Goal: Task Accomplishment & Management: Complete application form

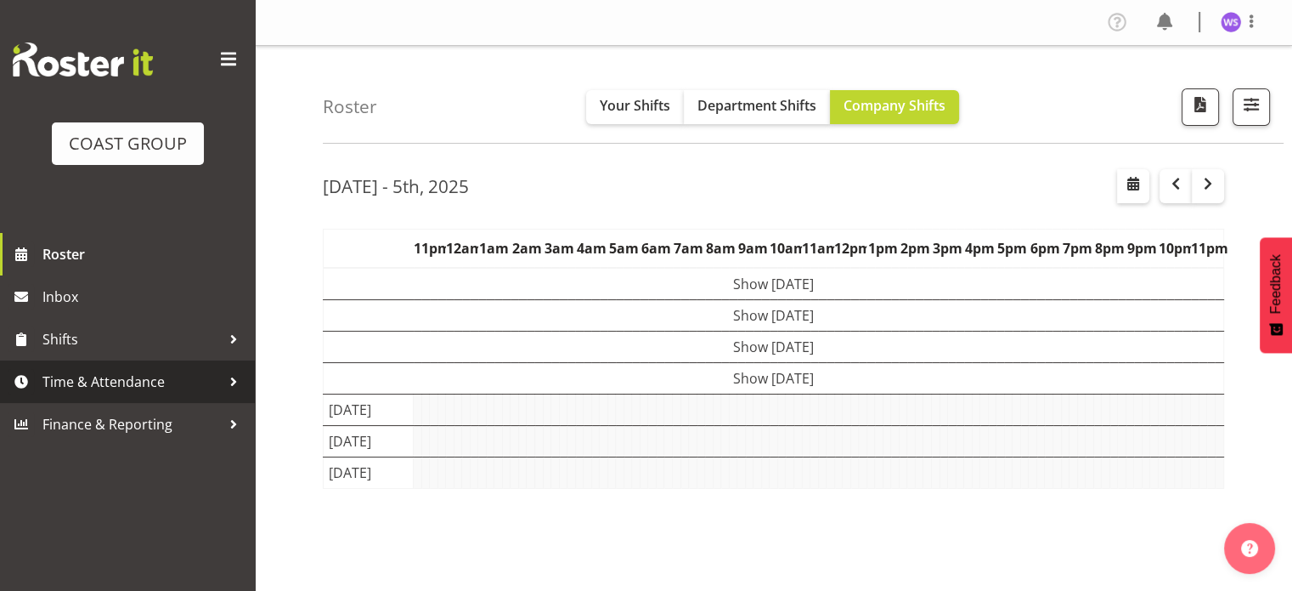
click at [207, 373] on span "Time & Attendance" at bounding box center [131, 381] width 178 height 25
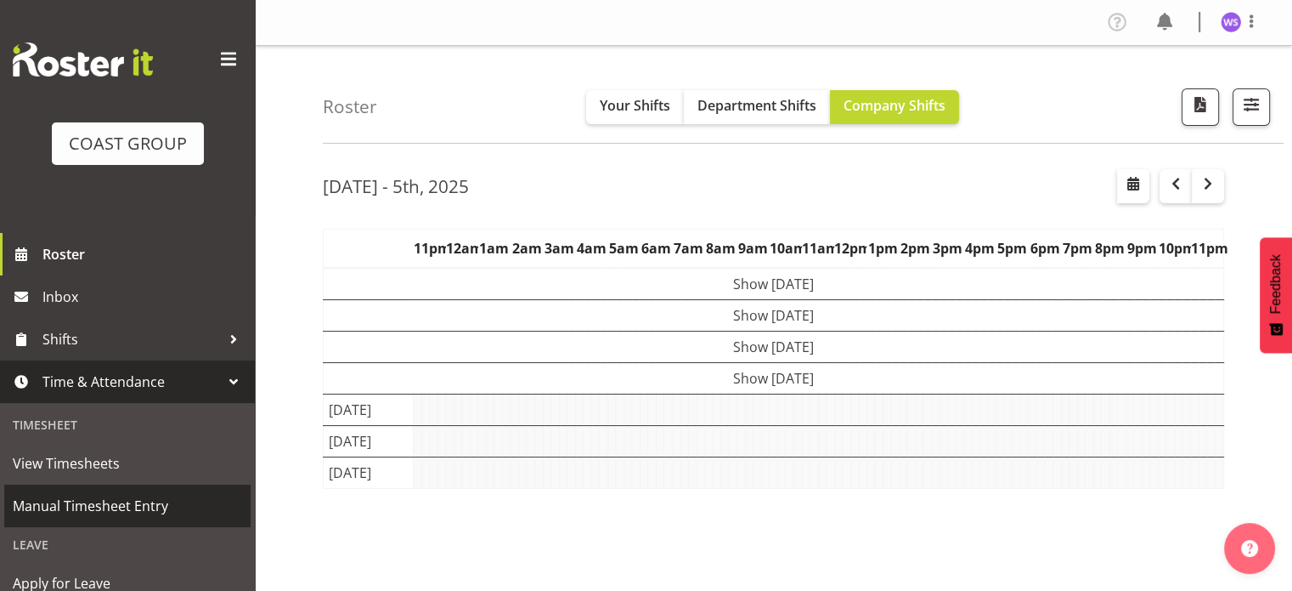
click at [134, 511] on span "Manual Timesheet Entry" at bounding box center [127, 505] width 229 height 25
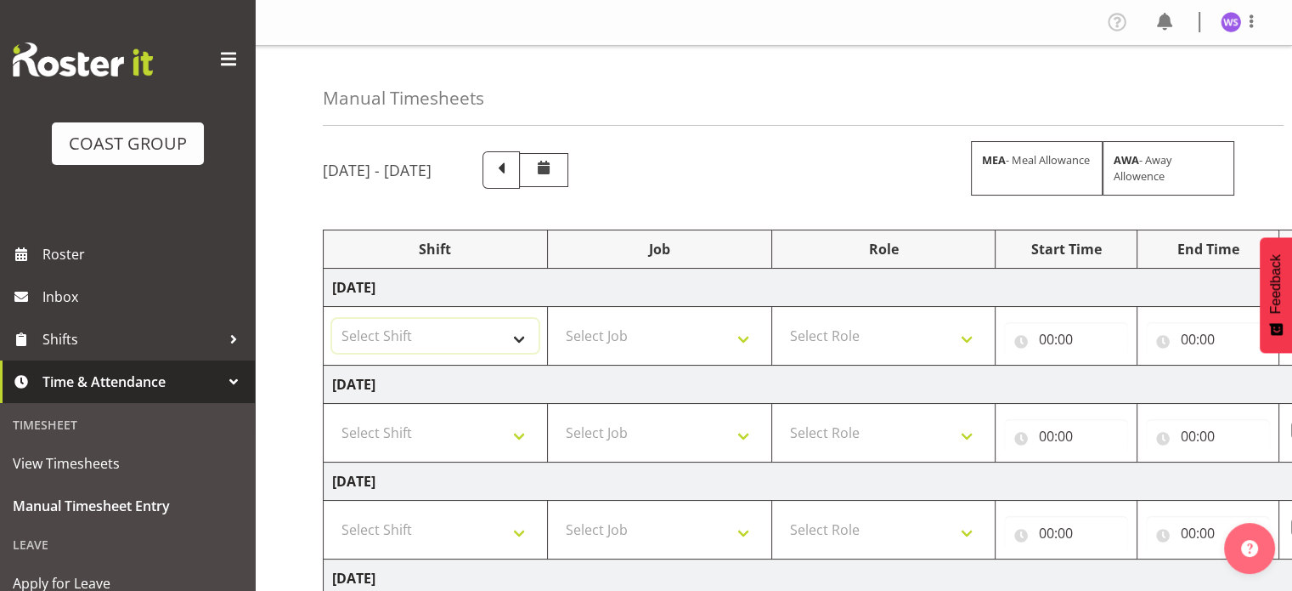
click at [425, 319] on select "Select Shift Break AHICE Break ATSNZ Break All Blacks casual Break Arts [PERSON…" at bounding box center [435, 336] width 206 height 34
select select "62216"
click at [332, 319] on select "Select Shift Break AHICE Break ATSNZ Break All Blacks casual Break Arts [PERSON…" at bounding box center [435, 336] width 206 height 34
select select "9478"
click at [557, 319] on select "Select Job 1 Carlton Events 1 [PERSON_NAME][GEOGRAPHIC_DATA] 1 [PERSON_NAME][GE…" at bounding box center [660, 336] width 206 height 34
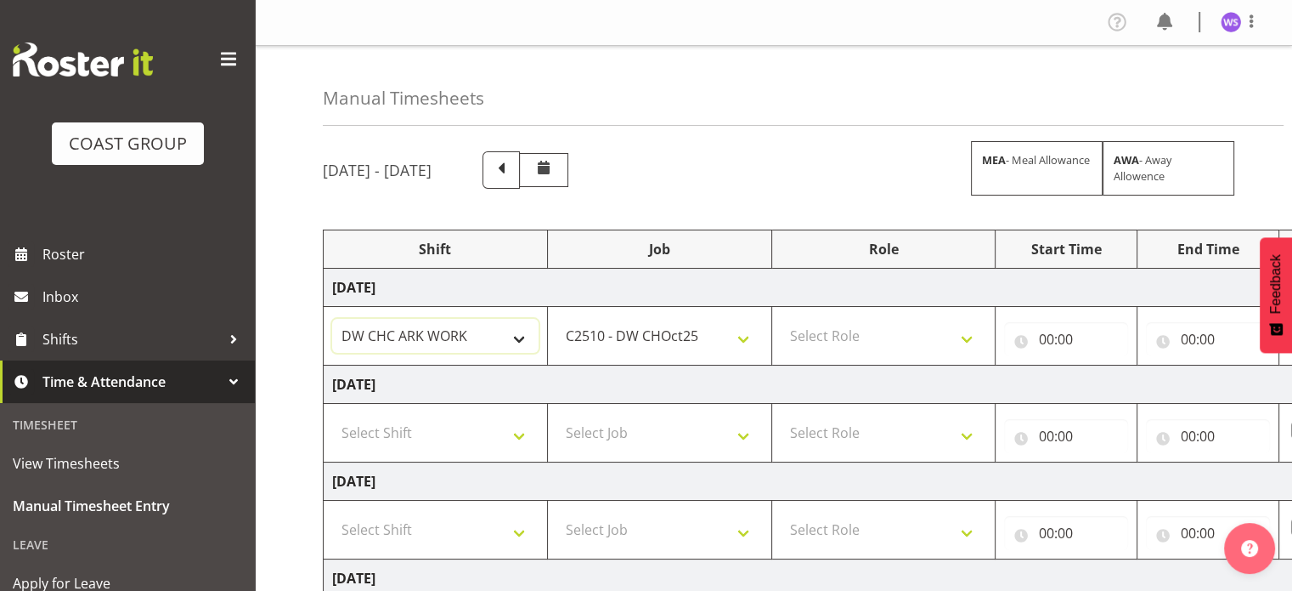
click at [425, 319] on select "Break AHICE Break ATSNZ Break All Blacks casual Break Arts [PERSON_NAME] Break …" at bounding box center [435, 336] width 206 height 34
click at [894, 346] on select "Select Role SIGN SHOP" at bounding box center [884, 336] width 206 height 34
select select "541"
click at [781, 319] on select "Select Role SIGN SHOP" at bounding box center [884, 336] width 206 height 34
click at [1049, 341] on input "00:00" at bounding box center [1066, 339] width 124 height 34
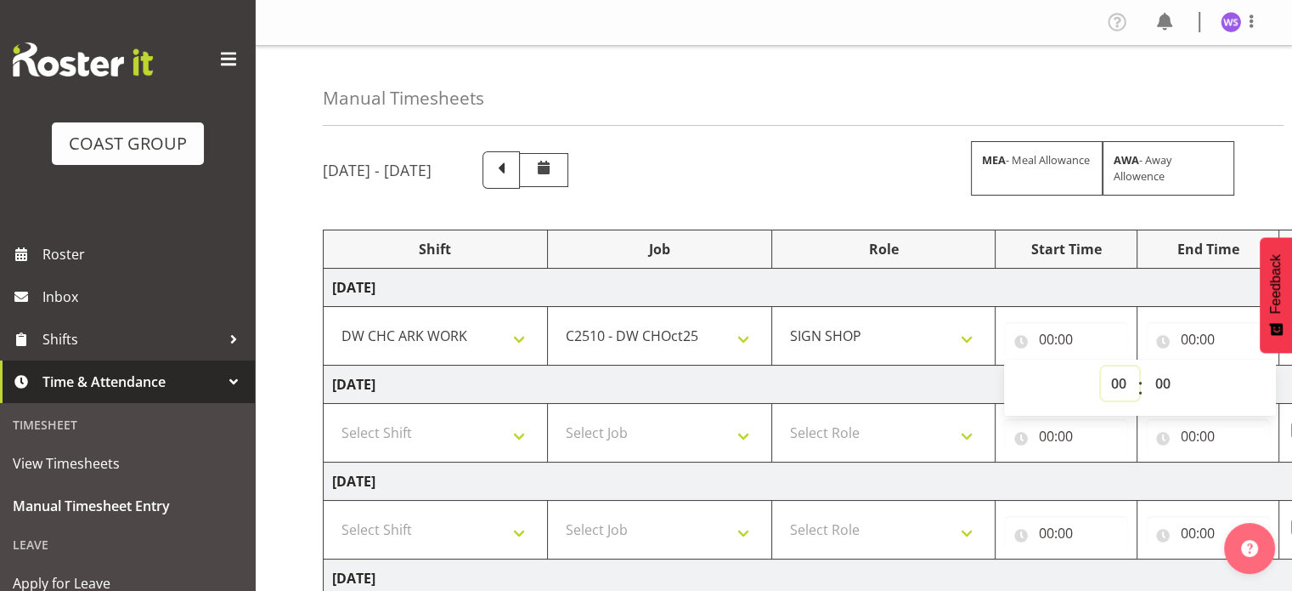
click at [1125, 383] on select "00 01 02 03 04 05 06 07 08 09 10 11 12 13 14 15 16 17 18 19 20 21 22 23" at bounding box center [1120, 383] width 38 height 34
select select "6"
click at [1101, 366] on select "00 01 02 03 04 05 06 07 08 09 10 11 12 13 14 15 16 17 18 19 20 21 22 23" at bounding box center [1120, 383] width 38 height 34
type input "06:00"
click at [1158, 381] on select "00 01 02 03 04 05 06 07 08 09 10 11 12 13 14 15 16 17 18 19 20 21 22 23 24 25 2…" at bounding box center [1164, 383] width 38 height 34
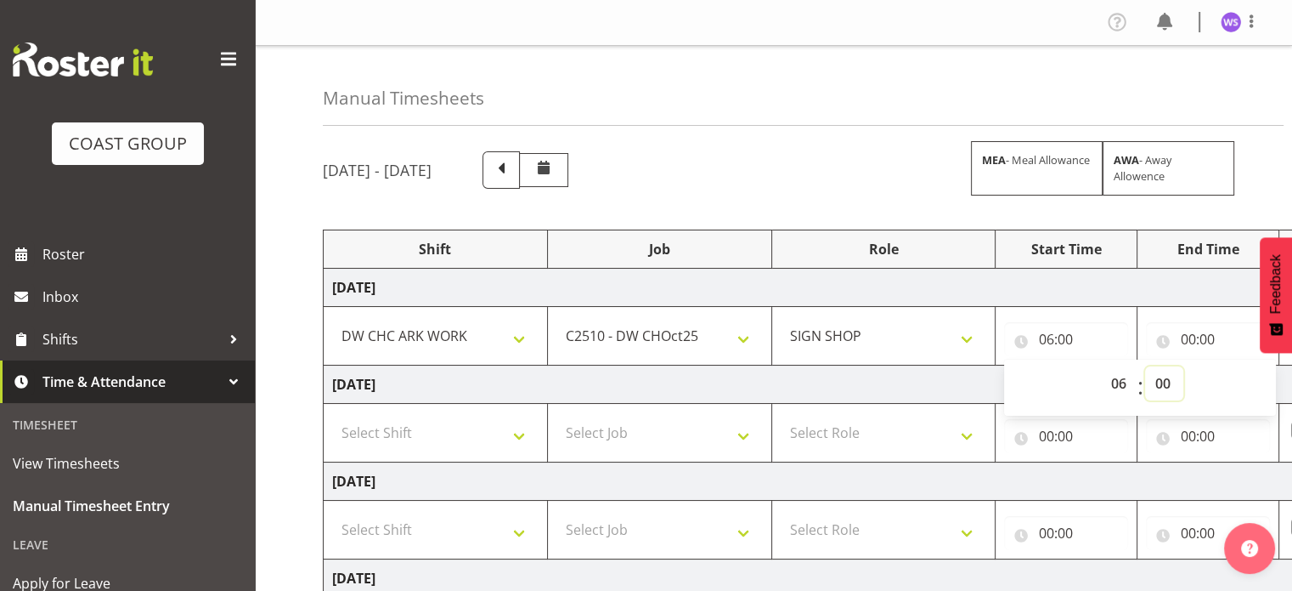
select select "30"
click at [1145, 366] on select "00 01 02 03 04 05 06 07 08 09 10 11 12 13 14 15 16 17 18 19 20 21 22 23 24 25 2…" at bounding box center [1164, 383] width 38 height 34
type input "06:30"
click at [1190, 333] on input "00:00" at bounding box center [1208, 339] width 124 height 34
click at [1261, 380] on select "00 01 02 03 04 05 06 07 08 09 10 11 12 13 14 15 16 17 18 19 20 21 22 23" at bounding box center [1262, 383] width 38 height 34
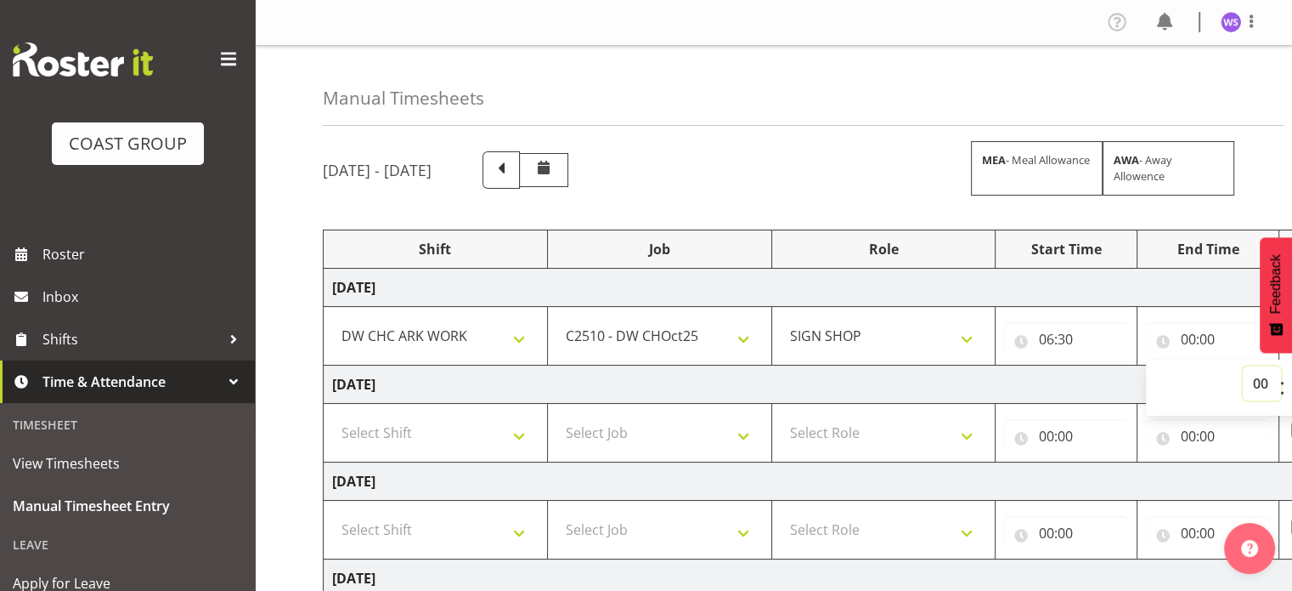
select select "14"
click at [1243, 366] on select "00 01 02 03 04 05 06 07 08 09 10 11 12 13 14 15 16 17 18 19 20 21 22 23" at bounding box center [1262, 383] width 38 height 34
type input "14:00"
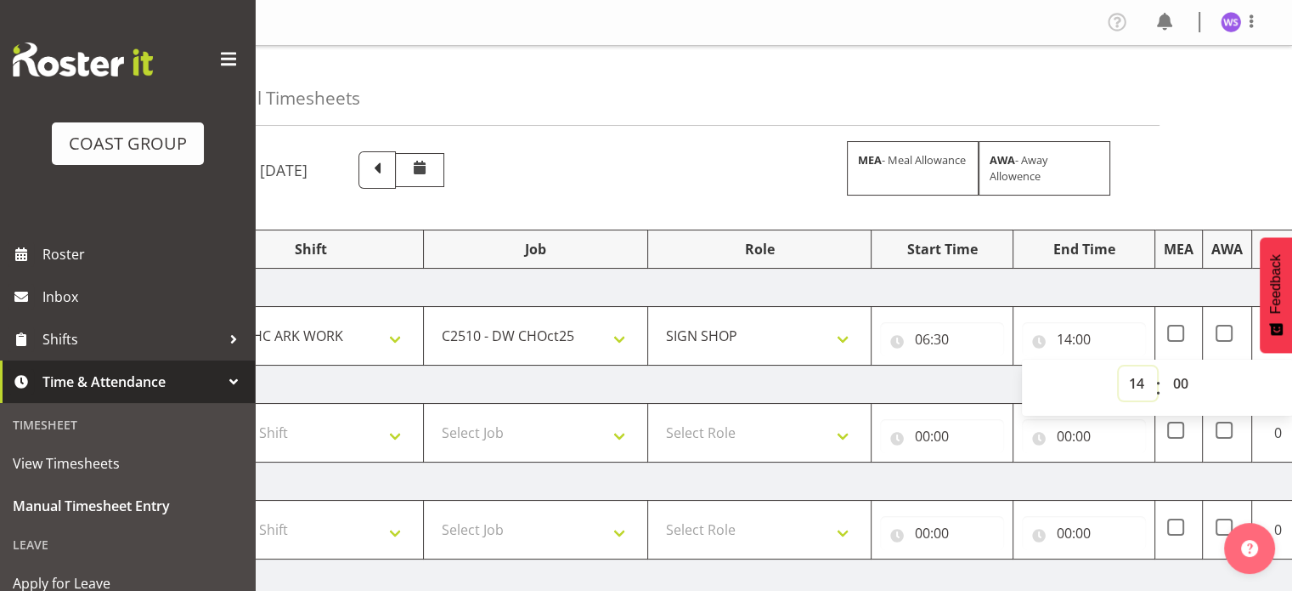
click at [1135, 385] on select "00 01 02 03 04 05 06 07 08 09 10 11 12 13 14 15 16 17 18 19 20 21 22 23" at bounding box center [1138, 383] width 38 height 34
select select "16"
click at [1119, 366] on select "00 01 02 03 04 05 06 07 08 09 10 11 12 13 14 15 16 17 18 19 20 21 22 23" at bounding box center [1138, 383] width 38 height 34
type input "16:00"
click at [1190, 384] on select "00 01 02 03 04 05 06 07 08 09 10 11 12 13 14 15 16 17 18 19 20 21 22 23 24 25 2…" at bounding box center [1182, 383] width 38 height 34
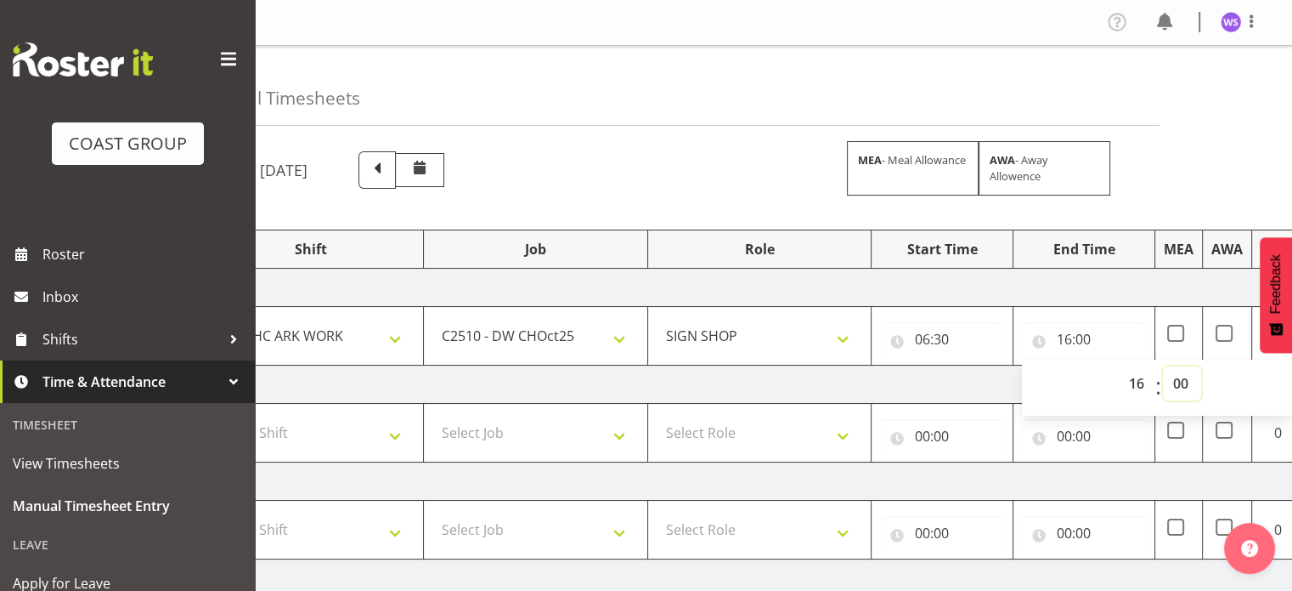
select select "30"
click at [1163, 366] on select "00 01 02 03 04 05 06 07 08 09 10 11 12 13 14 15 16 17 18 19 20 21 22 23 24 25 2…" at bounding box center [1182, 383] width 38 height 34
type input "16:30"
click at [394, 437] on select "Select Shift Break AHICE Break ATSNZ Break All Blacks casual Break Arts [PERSON…" at bounding box center [311, 433] width 206 height 34
select select "62216"
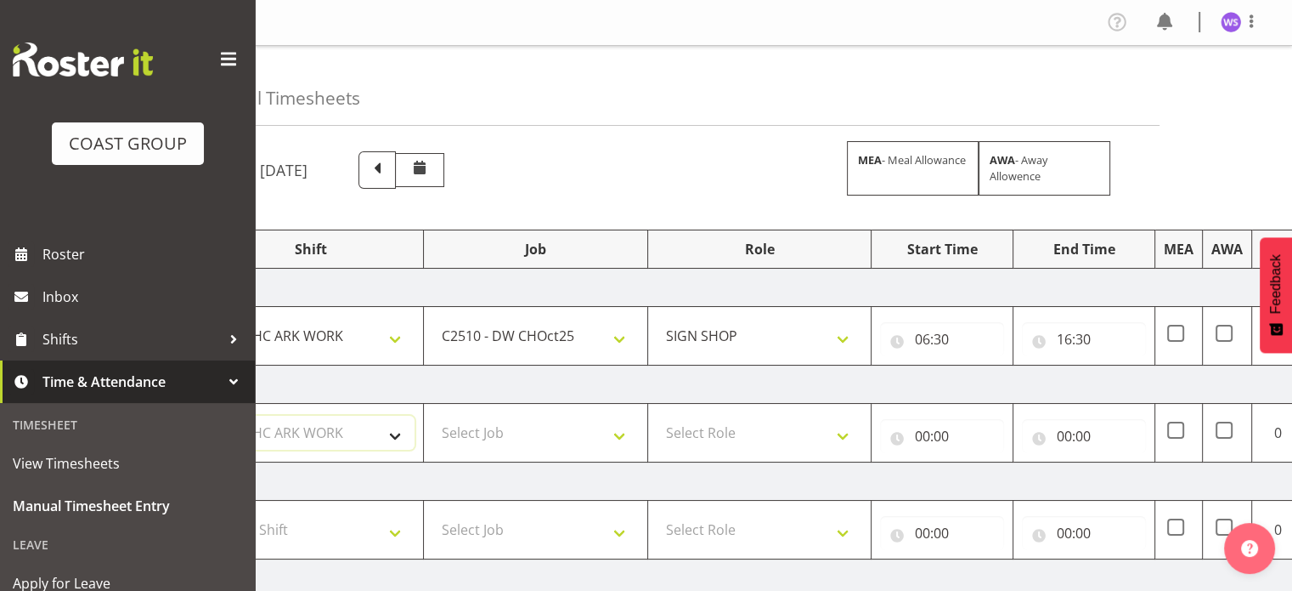
click at [208, 416] on select "Select Shift Break AHICE Break ATSNZ Break All Blacks casual Break Arts [PERSON…" at bounding box center [311, 433] width 206 height 34
select select "9478"
click at [433, 416] on select "Select Job 1 Carlton Events 1 [PERSON_NAME][GEOGRAPHIC_DATA] 1 [PERSON_NAME][GE…" at bounding box center [536, 433] width 206 height 34
click at [730, 437] on select "Select Role SIGN SHOP" at bounding box center [760, 433] width 206 height 34
click at [727, 446] on select "Select Role SIGN SHOP" at bounding box center [760, 433] width 206 height 34
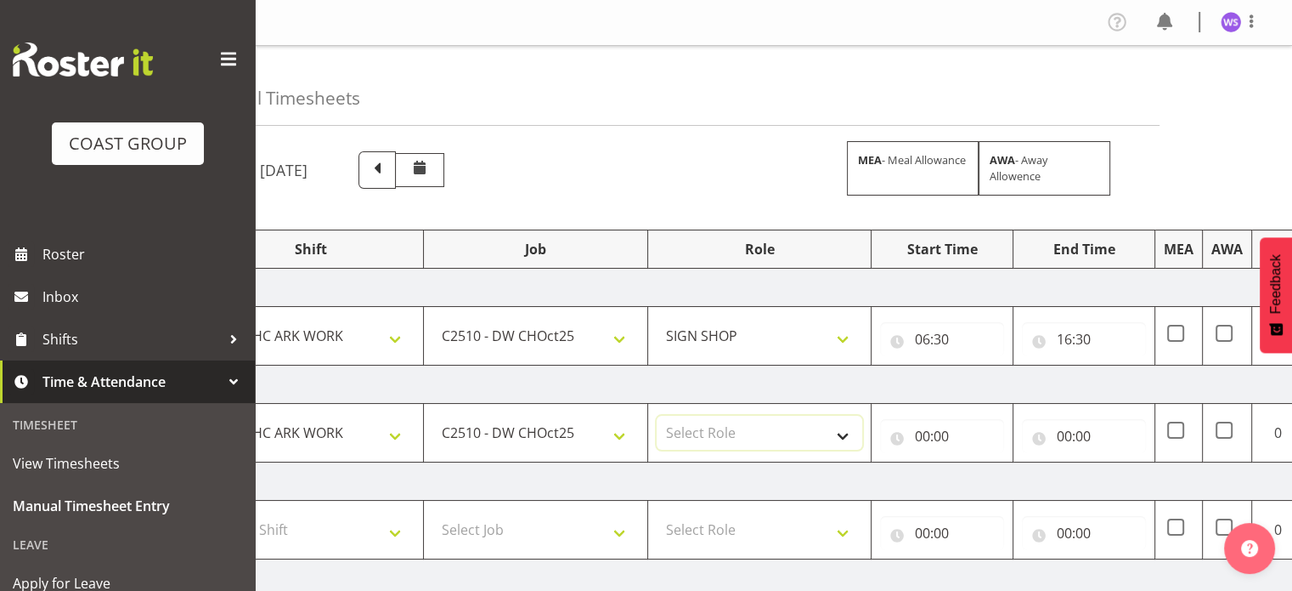
click at [727, 446] on select "Select Role SIGN SHOP" at bounding box center [760, 433] width 206 height 34
select select "541"
click at [657, 416] on select "Select Role SIGN SHOP" at bounding box center [760, 433] width 206 height 34
click at [919, 433] on input "00:00" at bounding box center [942, 436] width 124 height 34
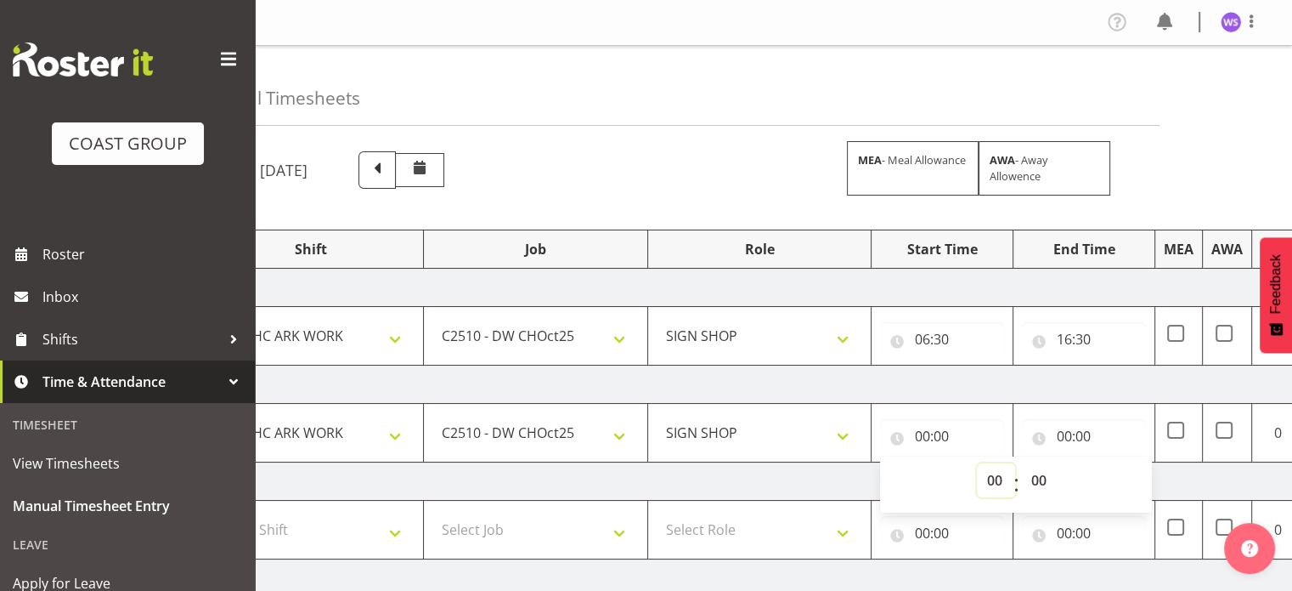
click at [991, 478] on select "00 01 02 03 04 05 06 07 08 09 10 11 12 13 14 15 16 17 18 19 20 21 22 23" at bounding box center [996, 480] width 38 height 34
select select "6"
click at [977, 463] on select "00 01 02 03 04 05 06 07 08 09 10 11 12 13 14 15 16 17 18 19 20 21 22 23" at bounding box center [996, 480] width 38 height 34
type input "06:00"
click at [1066, 436] on input "00:00" at bounding box center [1084, 436] width 124 height 34
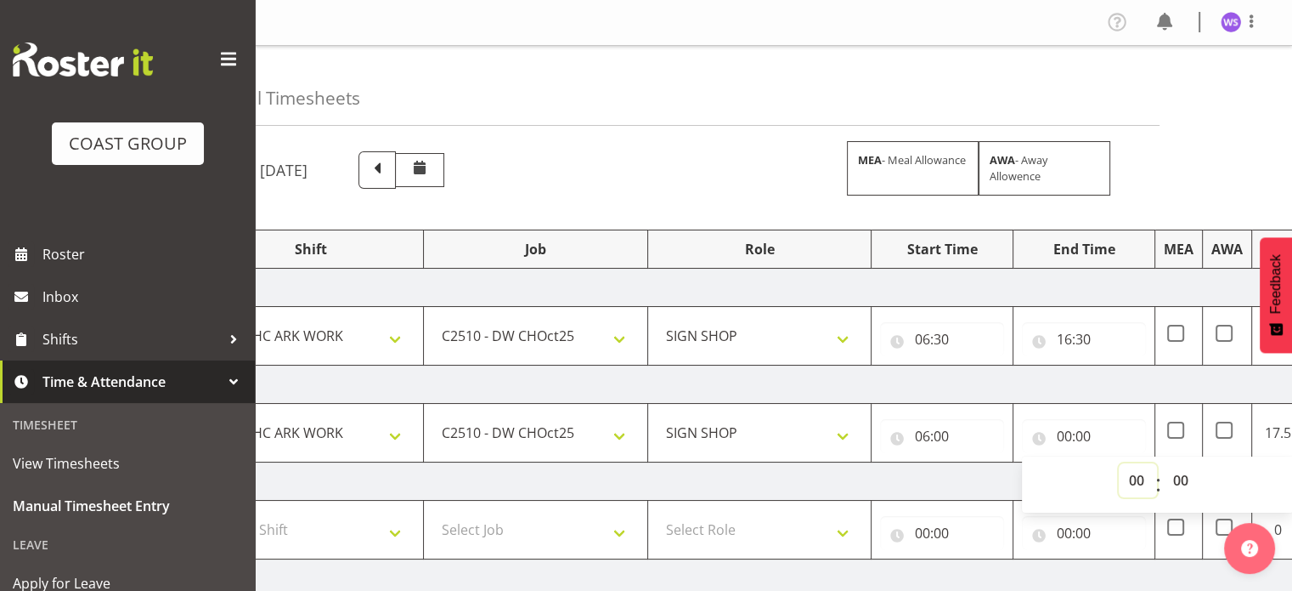
click at [1137, 473] on select "00 01 02 03 04 05 06 07 08 09 10 11 12 13 14 15 16 17 18 19 20 21 22 23" at bounding box center [1138, 480] width 38 height 34
select select "16"
click at [1119, 463] on select "00 01 02 03 04 05 06 07 08 09 10 11 12 13 14 15 16 17 18 19 20 21 22 23" at bounding box center [1138, 480] width 38 height 34
type input "16:00"
click at [1173, 480] on select "00 01 02 03 04 05 06 07 08 09 10 11 12 13 14 15 16 17 18 19 20 21 22 23 24 25 2…" at bounding box center [1182, 480] width 38 height 34
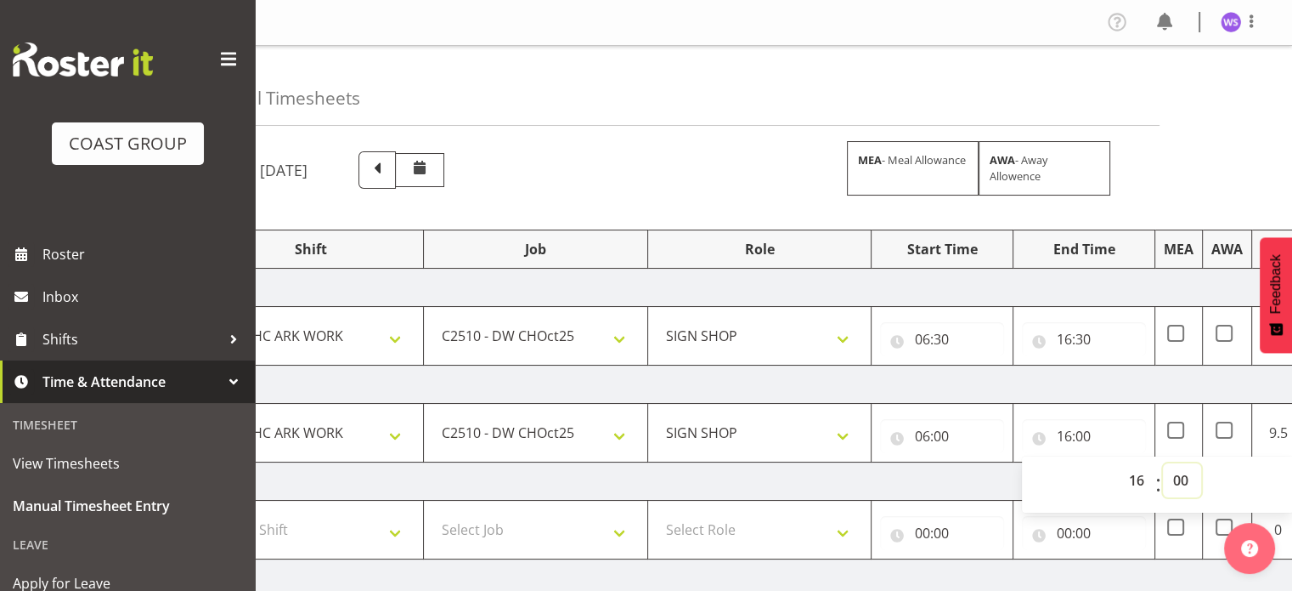
select select "45"
click at [1163, 463] on select "00 01 02 03 04 05 06 07 08 09 10 11 12 13 14 15 16 17 18 19 20 21 22 23 24 25 2…" at bounding box center [1182, 480] width 38 height 34
type input "16:45"
click at [392, 533] on select "Select Shift Break AHICE Break ATSNZ Break All Blacks casual Break Arts [PERSON…" at bounding box center [311, 529] width 206 height 34
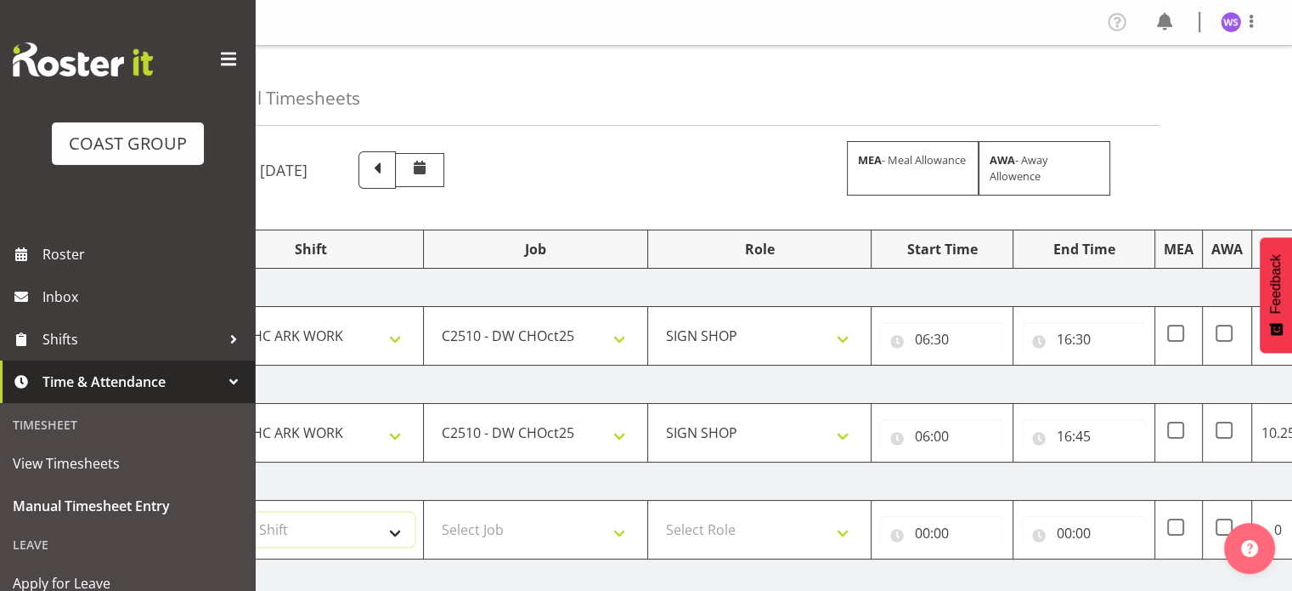
select select "62216"
click at [208, 512] on select "Select Shift Break AHICE Break ATSNZ Break All Blacks casual Break Arts [PERSON…" at bounding box center [311, 529] width 206 height 34
select select "9478"
click at [433, 512] on select "Select Job 1 Carlton Events 1 [PERSON_NAME][GEOGRAPHIC_DATA] 1 [PERSON_NAME][GE…" at bounding box center [536, 529] width 206 height 34
click at [730, 523] on select "Select Role SIGN SHOP" at bounding box center [760, 529] width 206 height 34
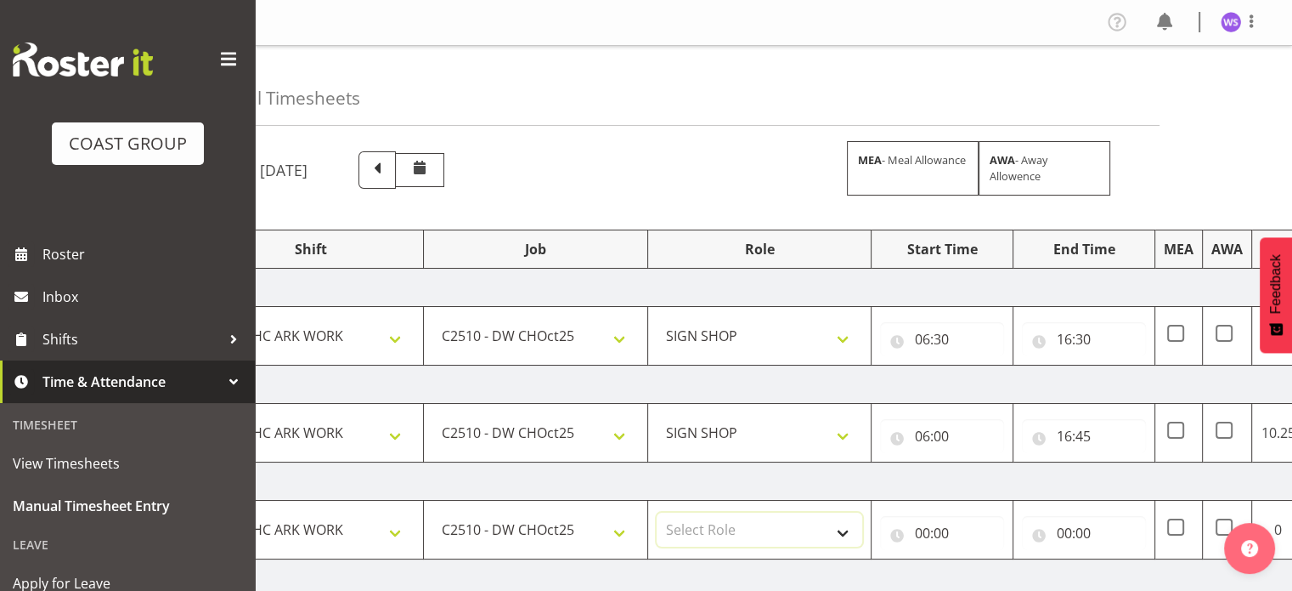
select select "541"
click at [657, 512] on select "Select Role SIGN SHOP" at bounding box center [760, 529] width 206 height 34
click at [925, 529] on input "00:00" at bounding box center [942, 533] width 124 height 34
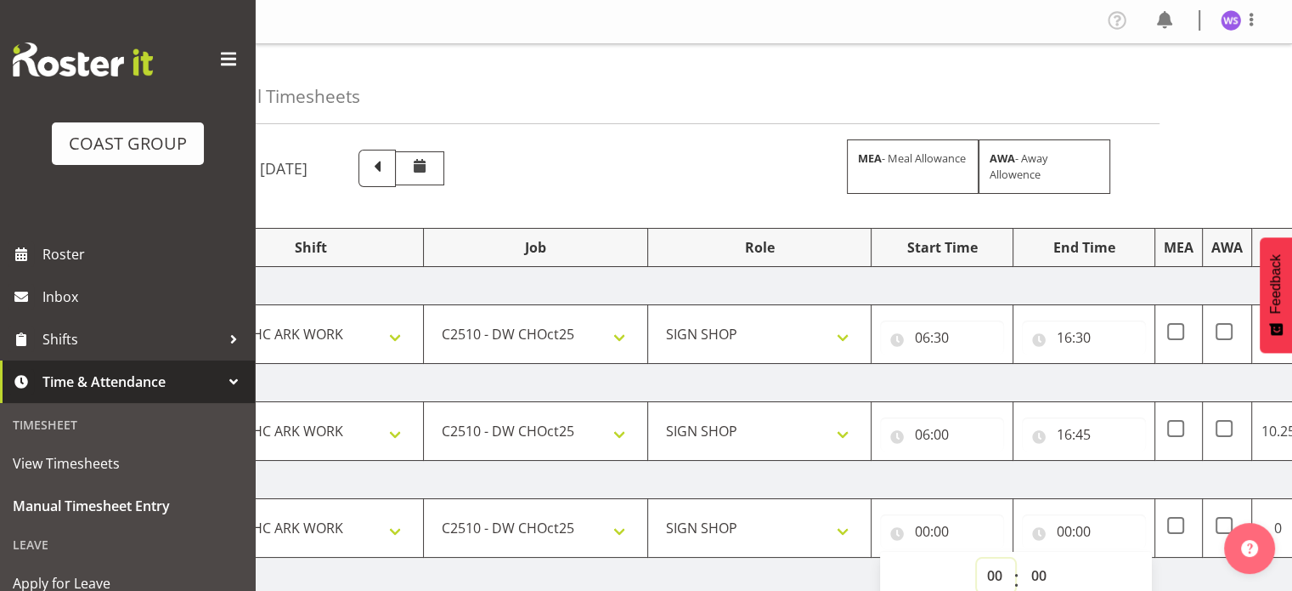
click at [991, 576] on select "00 01 02 03 04 05 06 07 08 09 10 11 12 13 14 15 16 17 18 19 20 21 22 23" at bounding box center [996, 575] width 38 height 34
select select "6"
click at [977, 558] on select "00 01 02 03 04 05 06 07 08 09 10 11 12 13 14 15 16 17 18 19 20 21 22 23" at bounding box center [996, 575] width 38 height 34
type input "06:00"
click at [1040, 574] on select "00 01 02 03 04 05 06 07 08 09 10 11 12 13 14 15 16 17 18 19 20 21 22 23 24 25 2…" at bounding box center [1040, 575] width 38 height 34
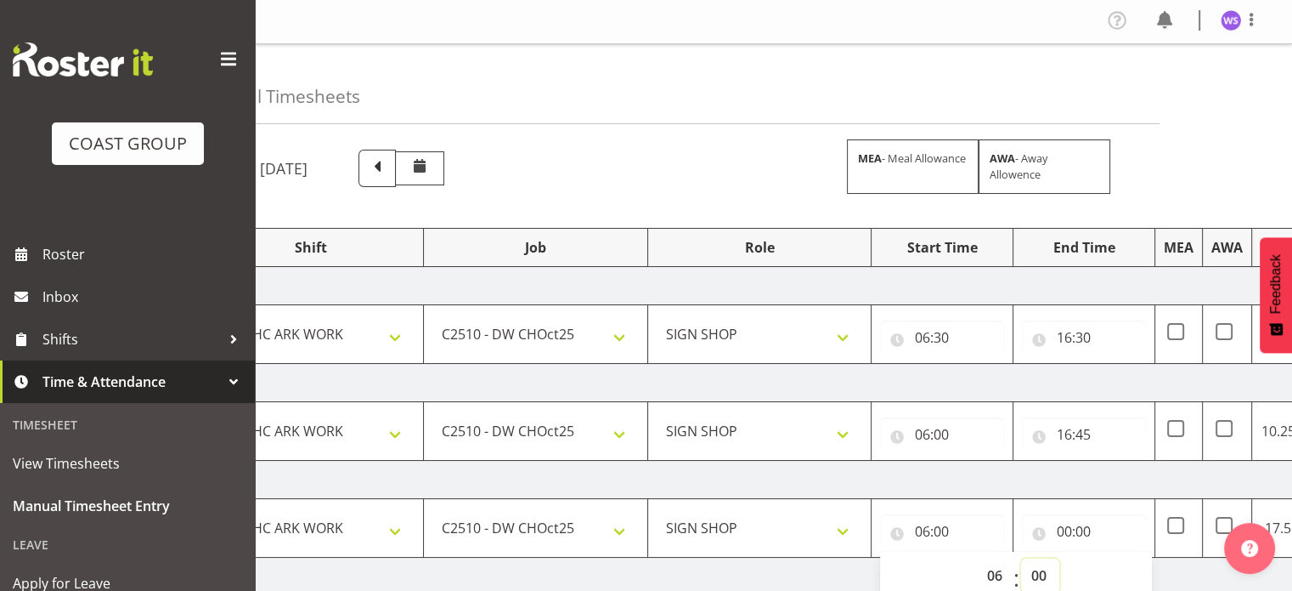
select select "45"
click at [1021, 558] on select "00 01 02 03 04 05 06 07 08 09 10 11 12 13 14 15 16 17 18 19 20 21 22 23 24 25 2…" at bounding box center [1040, 575] width 38 height 34
type input "06:45"
click at [1063, 529] on input "00:00" at bounding box center [1084, 531] width 124 height 34
click at [1134, 574] on select "00 01 02 03 04 05 06 07 08 09 10 11 12 13 14 15 16 17 18 19 20 21 22 23" at bounding box center [1138, 575] width 38 height 34
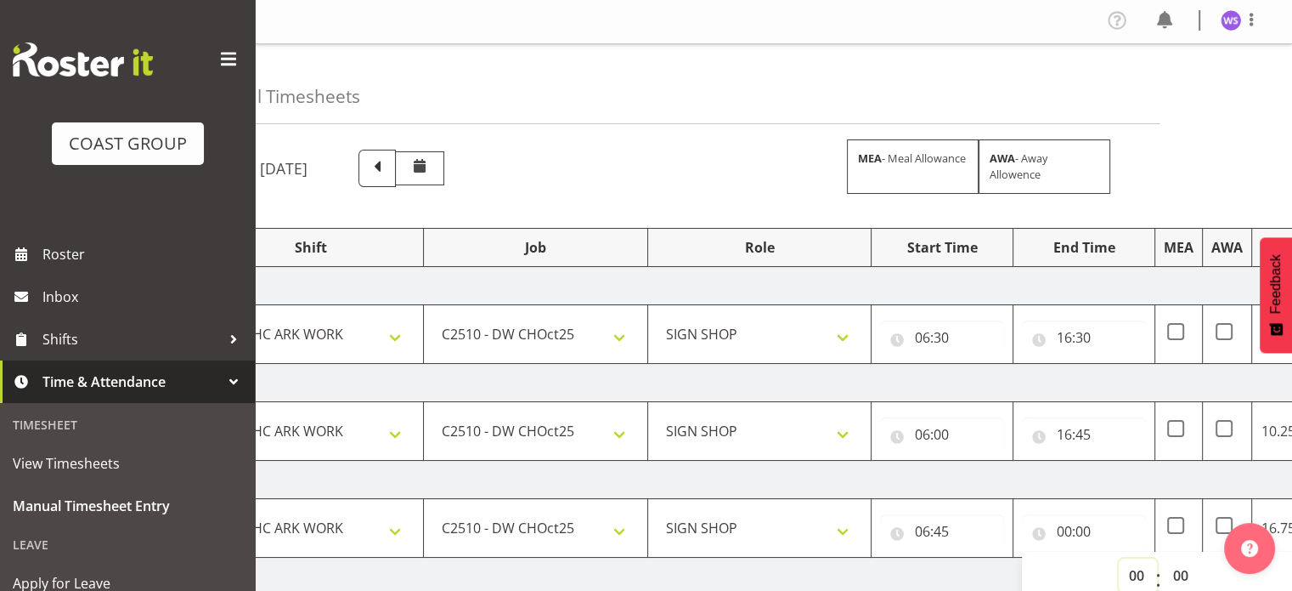
select select "16"
click at [1119, 558] on select "00 01 02 03 04 05 06 07 08 09 10 11 12 13 14 15 16 17 18 19 20 21 22 23" at bounding box center [1138, 575] width 38 height 34
type input "16:00"
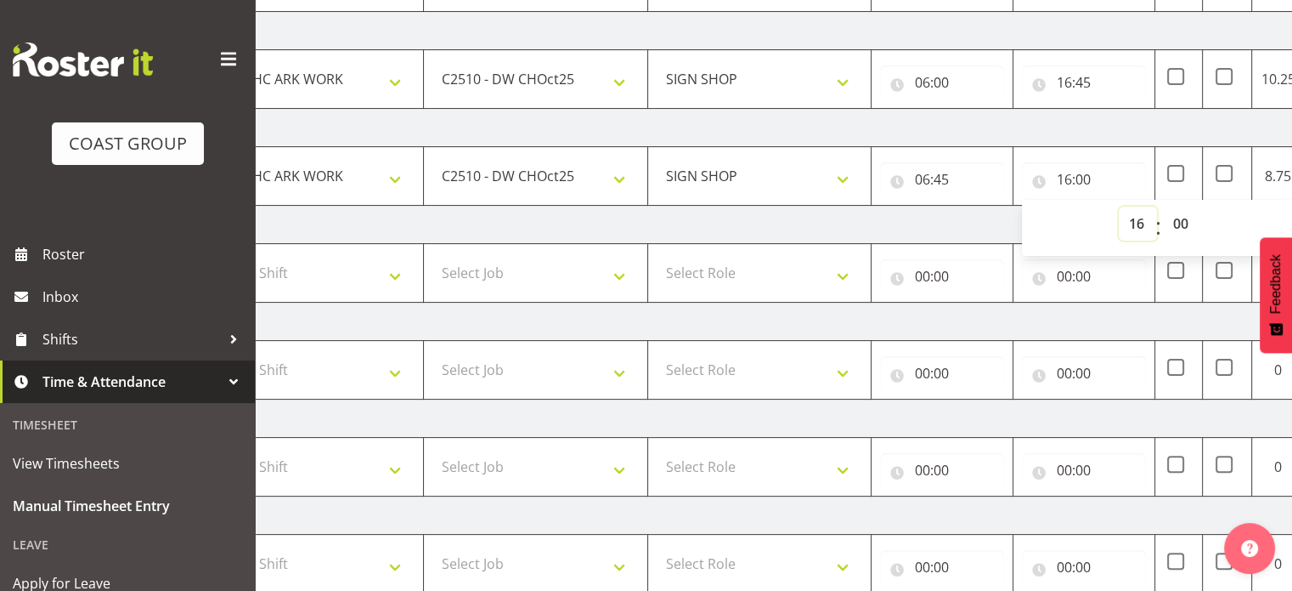
scroll to position [387, 0]
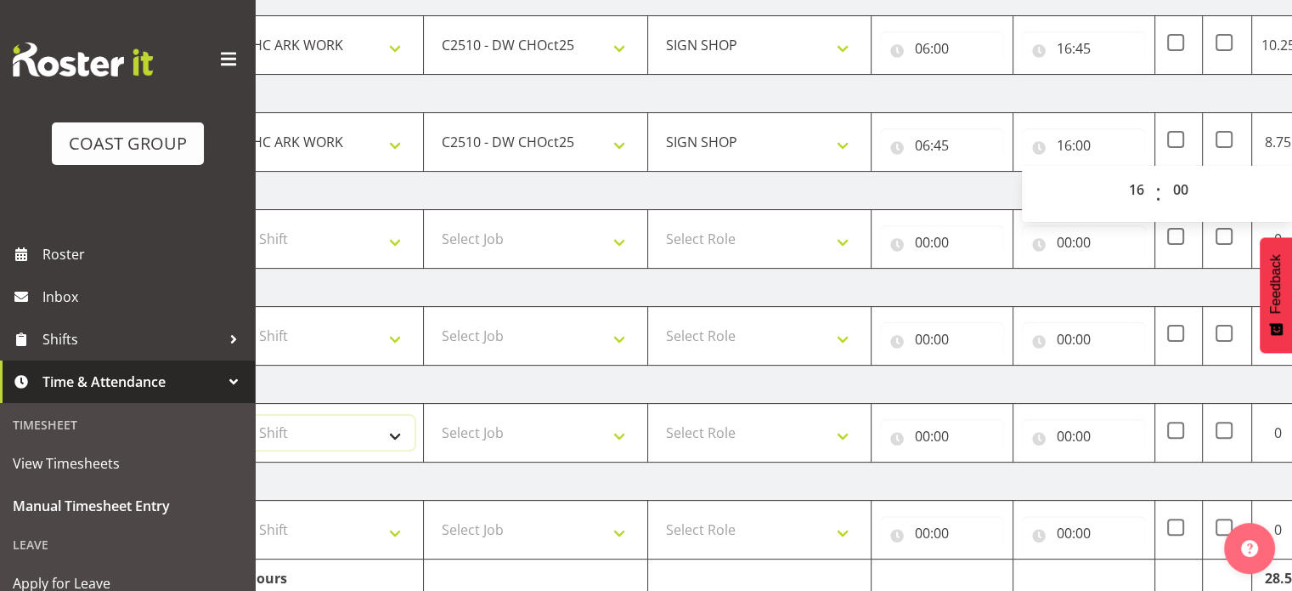
click at [378, 433] on select "Select Shift Break AHICE Break ATSNZ Break All Blacks casual Break Arts [PERSON…" at bounding box center [311, 433] width 206 height 34
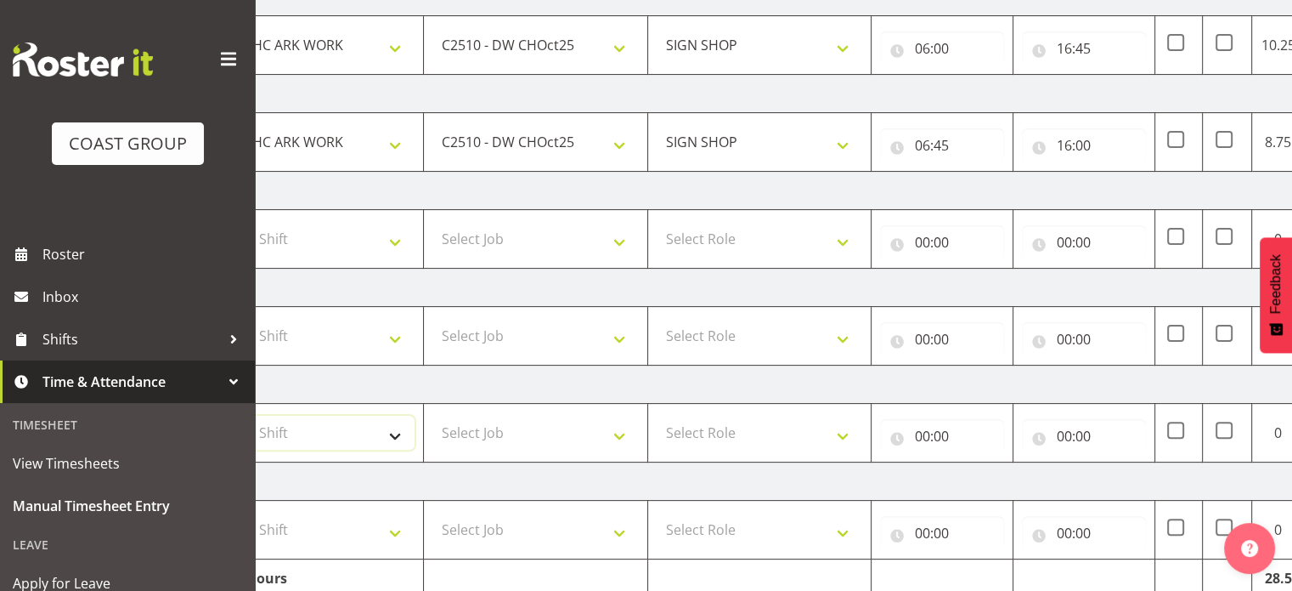
select select "62216"
click at [208, 416] on select "Select Shift Break AHICE Break ATSNZ Break All Blacks casual Break Arts [PERSON…" at bounding box center [311, 433] width 206 height 34
select select "6648"
click at [433, 416] on select "Select Job 1 Carlton Events 1 [PERSON_NAME][GEOGRAPHIC_DATA] 1 [PERSON_NAME][GE…" at bounding box center [536, 433] width 206 height 34
click at [741, 416] on select "Select Role SIGN SHOP" at bounding box center [760, 433] width 206 height 34
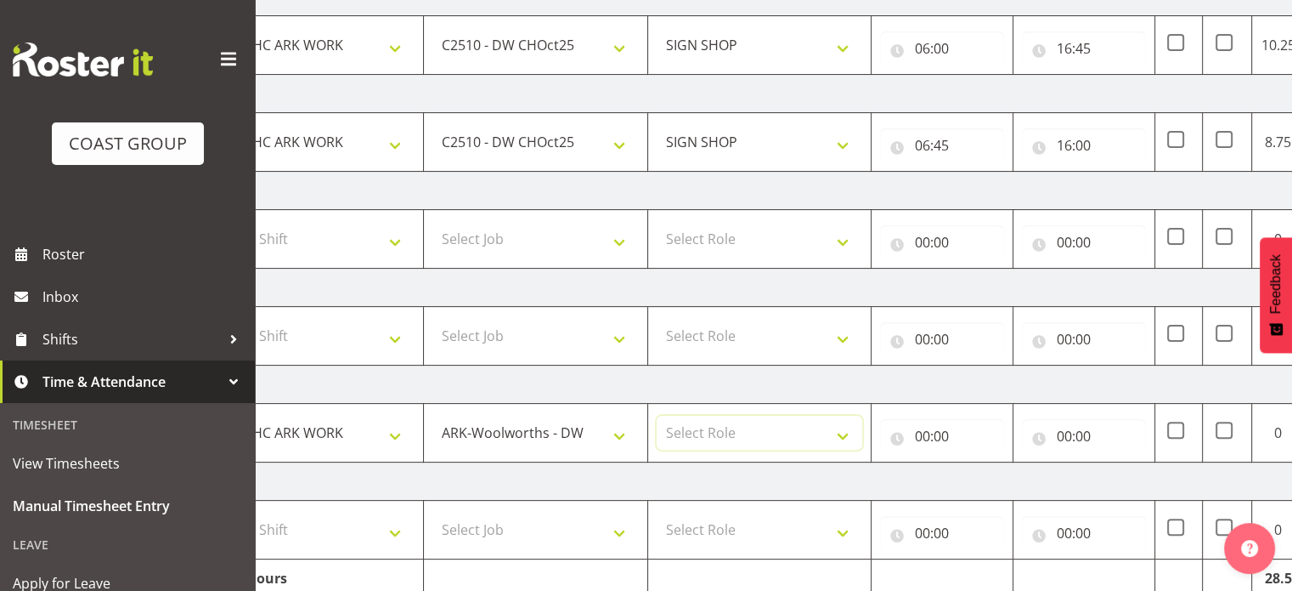
select select "541"
click at [657, 416] on select "Select Role SIGN SHOP" at bounding box center [760, 433] width 206 height 34
click at [921, 434] on input "00:00" at bounding box center [942, 436] width 124 height 34
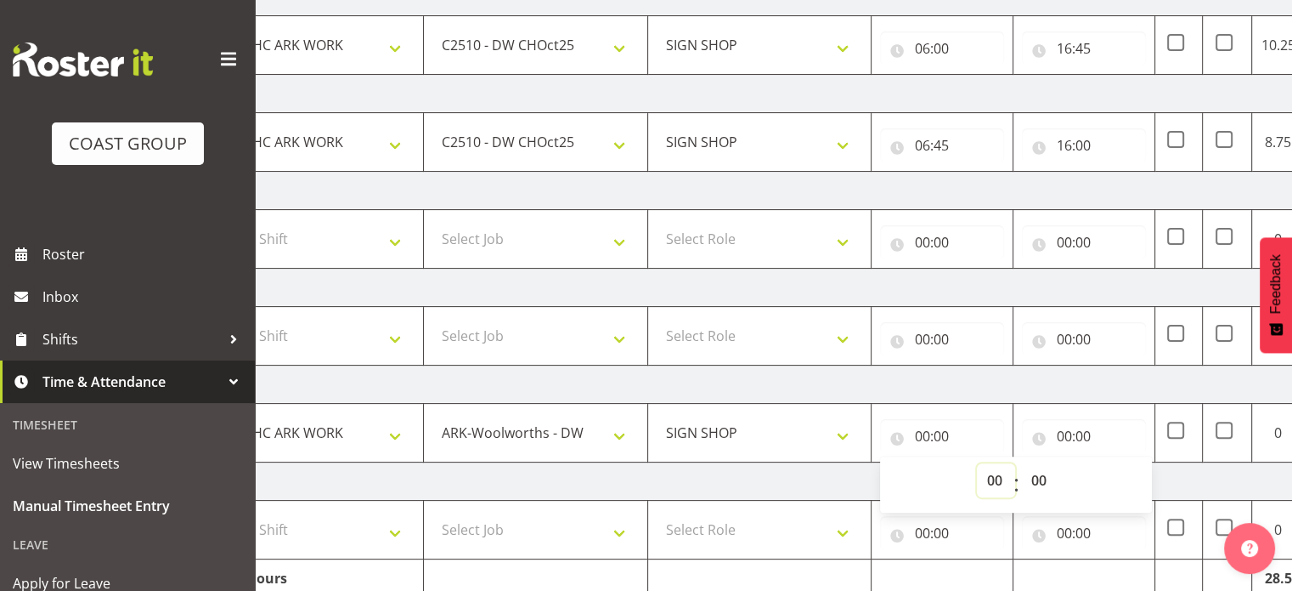
click at [994, 478] on select "00 01 02 03 04 05 06 07 08 09 10 11 12 13 14 15 16 17 18 19 20 21 22 23" at bounding box center [996, 480] width 38 height 34
select select "6"
click at [977, 463] on select "00 01 02 03 04 05 06 07 08 09 10 11 12 13 14 15 16 17 18 19 20 21 22 23" at bounding box center [996, 480] width 38 height 34
type input "06:00"
click at [1038, 473] on select "00 01 02 03 04 05 06 07 08 09 10 11 12 13 14 15 16 17 18 19 20 21 22 23 24 25 2…" at bounding box center [1040, 480] width 38 height 34
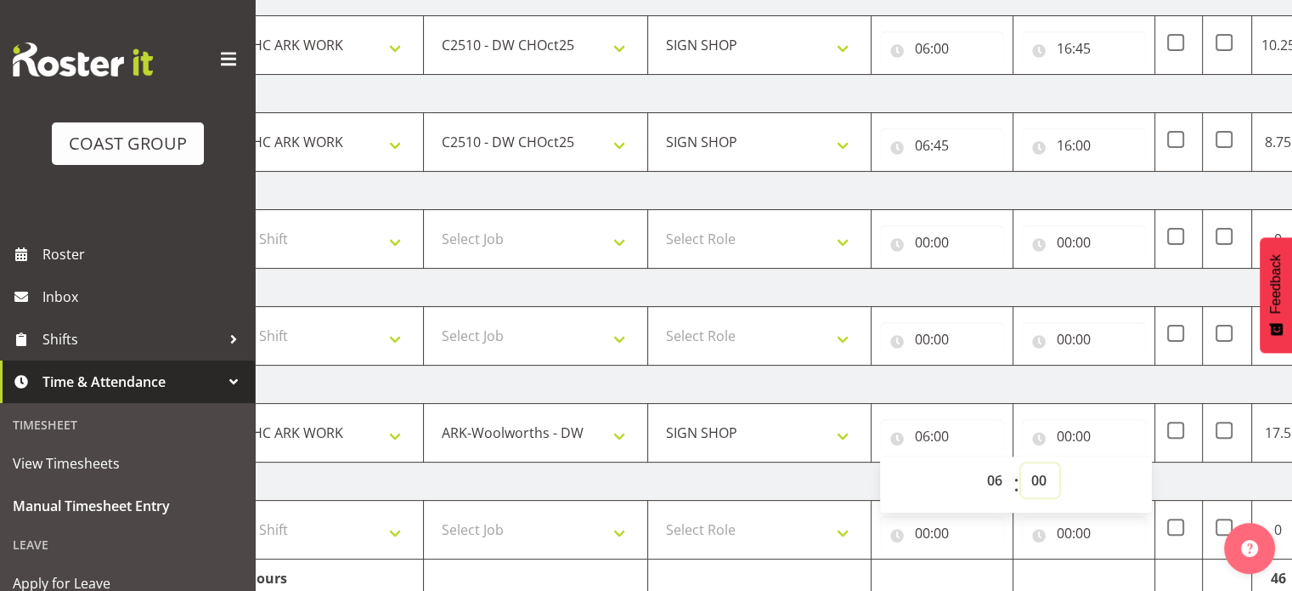
select select "30"
click at [1021, 463] on select "00 01 02 03 04 05 06 07 08 09 10 11 12 13 14 15 16 17 18 19 20 21 22 23 24 25 2…" at bounding box center [1040, 480] width 38 height 34
type input "06:30"
click at [1065, 439] on input "00:00" at bounding box center [1084, 436] width 124 height 34
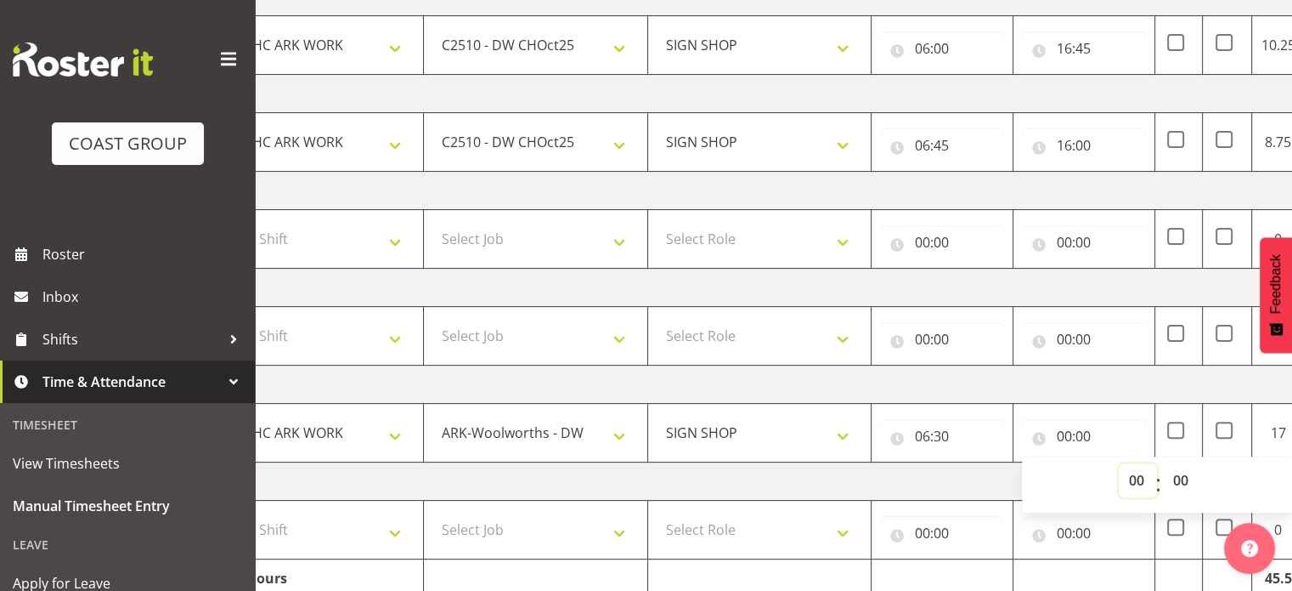
click at [1139, 475] on select "00 01 02 03 04 05 06 07 08 09 10 11 12 13 14 15 16 17 18 19 20 21 22 23" at bounding box center [1138, 480] width 38 height 34
select select "17"
click at [1119, 463] on select "00 01 02 03 04 05 06 07 08 09 10 11 12 13 14 15 16 17 18 19 20 21 22 23" at bounding box center [1138, 480] width 38 height 34
type input "17:00"
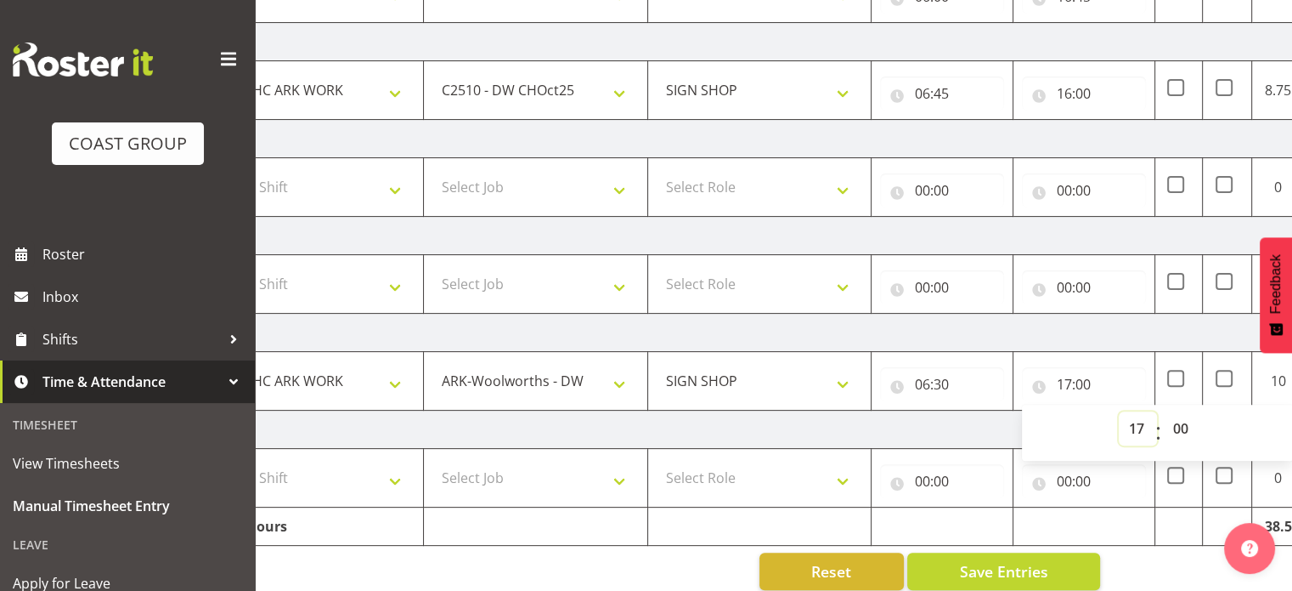
scroll to position [461, 0]
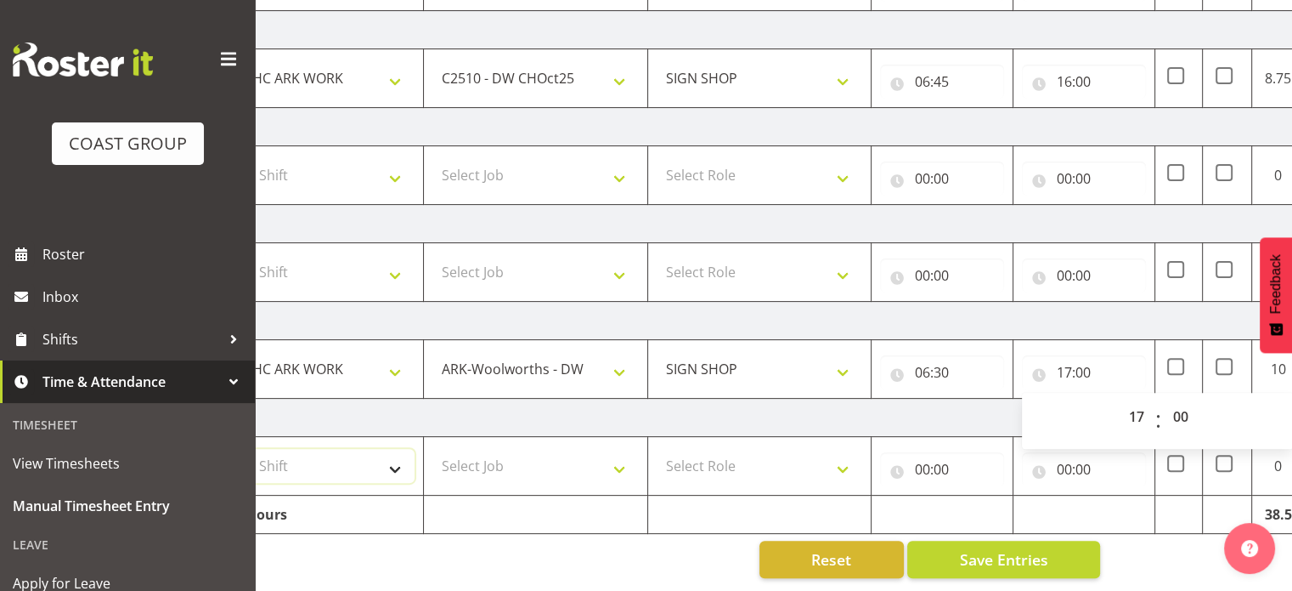
click at [387, 461] on select "Select Shift Break AHICE Break ATSNZ Break All Blacks casual Break Arts [PERSON…" at bounding box center [311, 466] width 206 height 34
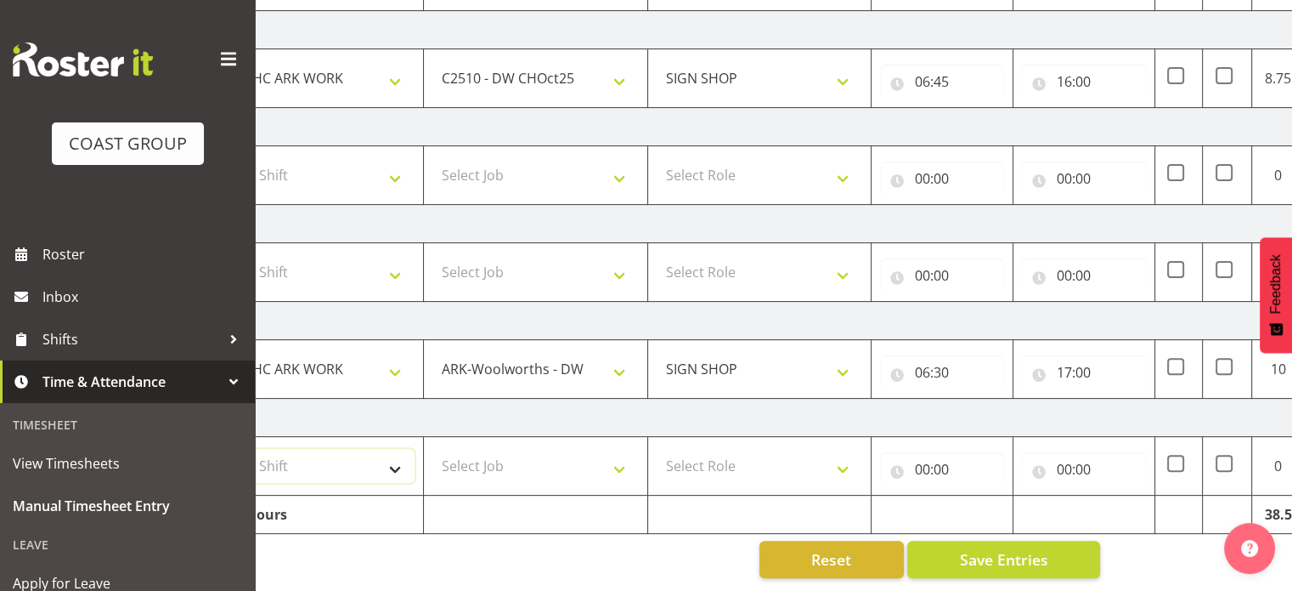
select select "62216"
click at [208, 449] on select "Select Shift Break AHICE Break ATSNZ Break All Blacks casual Break Arts [PERSON…" at bounding box center [311, 466] width 206 height 34
select select "6648"
click at [433, 449] on select "Select Job 1 Carlton Events 1 [PERSON_NAME][GEOGRAPHIC_DATA] 1 [PERSON_NAME][GE…" at bounding box center [536, 466] width 206 height 34
click at [741, 449] on select "Select Role SIGN SHOP" at bounding box center [760, 466] width 206 height 34
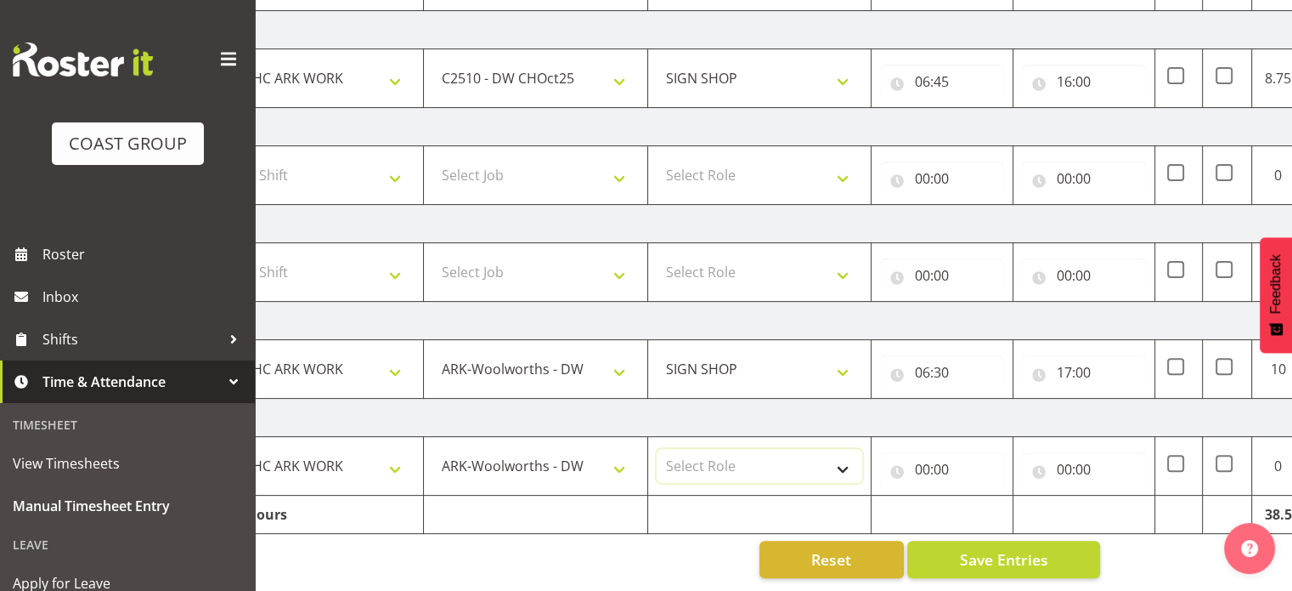
select select "541"
click at [657, 449] on select "Select Role SIGN SHOP" at bounding box center [760, 466] width 206 height 34
click at [923, 461] on input "00:00" at bounding box center [942, 469] width 124 height 34
click at [997, 500] on select "00 01 02 03 04 05 06 07 08 09 10 11 12 13 14 15 16 17 18 19 20 21 22 23" at bounding box center [996, 513] width 38 height 34
select select "7"
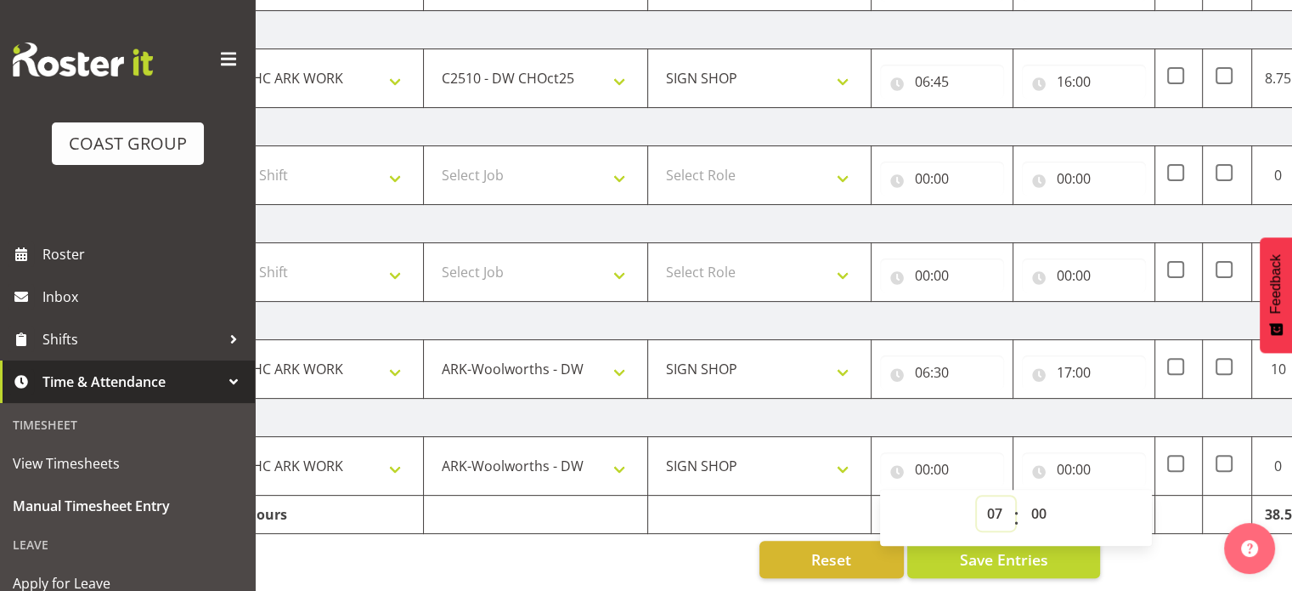
click at [977, 496] on select "00 01 02 03 04 05 06 07 08 09 10 11 12 13 14 15 16 17 18 19 20 21 22 23" at bounding box center [996, 513] width 38 height 34
type input "07:00"
click at [1064, 455] on input "00:00" at bounding box center [1084, 469] width 124 height 34
click at [1133, 503] on select "00 01 02 03 04 05 06 07 08 09 10 11 12 13 14 15 16 17 18 19 20 21 22 23" at bounding box center [1138, 513] width 38 height 34
select select "17"
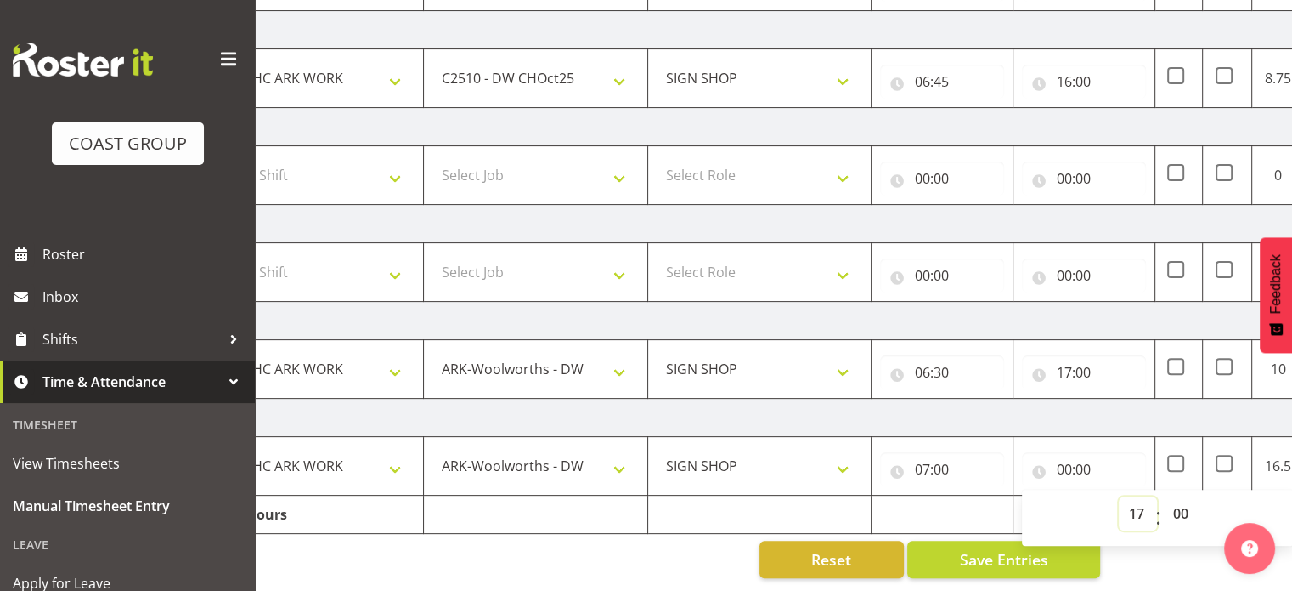
click at [1119, 496] on select "00 01 02 03 04 05 06 07 08 09 10 11 12 13 14 15 16 17 18 19 20 21 22 23" at bounding box center [1138, 513] width 38 height 34
type input "17:00"
click at [1292, 11] on td "[DATE]" at bounding box center [794, 30] width 1189 height 38
click at [1218, 358] on span at bounding box center [1224, 366] width 17 height 17
click at [1218, 361] on input "checkbox" at bounding box center [1221, 366] width 11 height 11
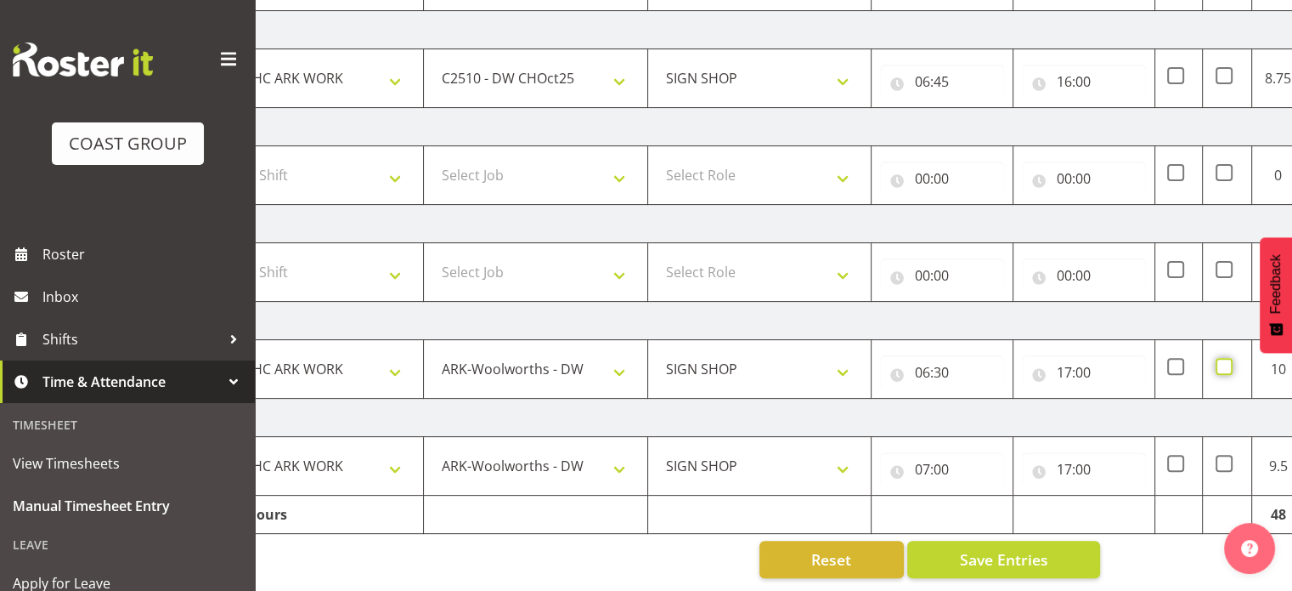
checkbox input "true"
click at [1223, 455] on span at bounding box center [1224, 463] width 17 height 17
click at [1223, 458] on input "checkbox" at bounding box center [1221, 463] width 11 height 11
checkbox input "true"
click at [1050, 551] on button "Save Entries" at bounding box center [1004, 558] width 193 height 37
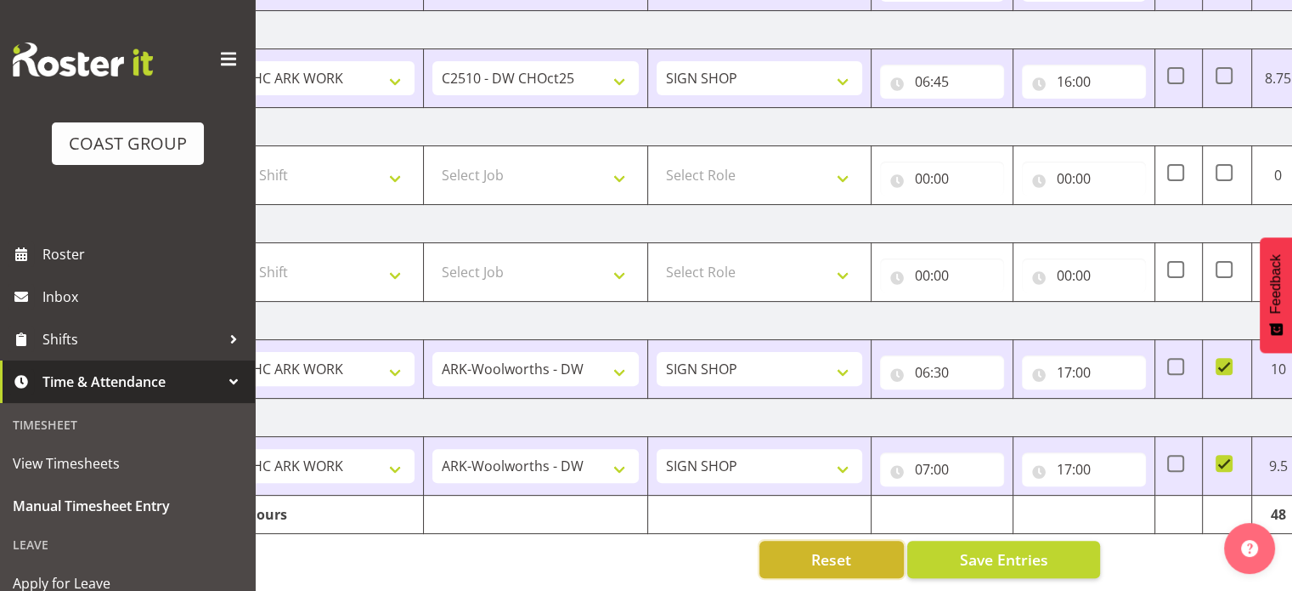
click at [874, 540] on button "Reset" at bounding box center [832, 558] width 144 height 37
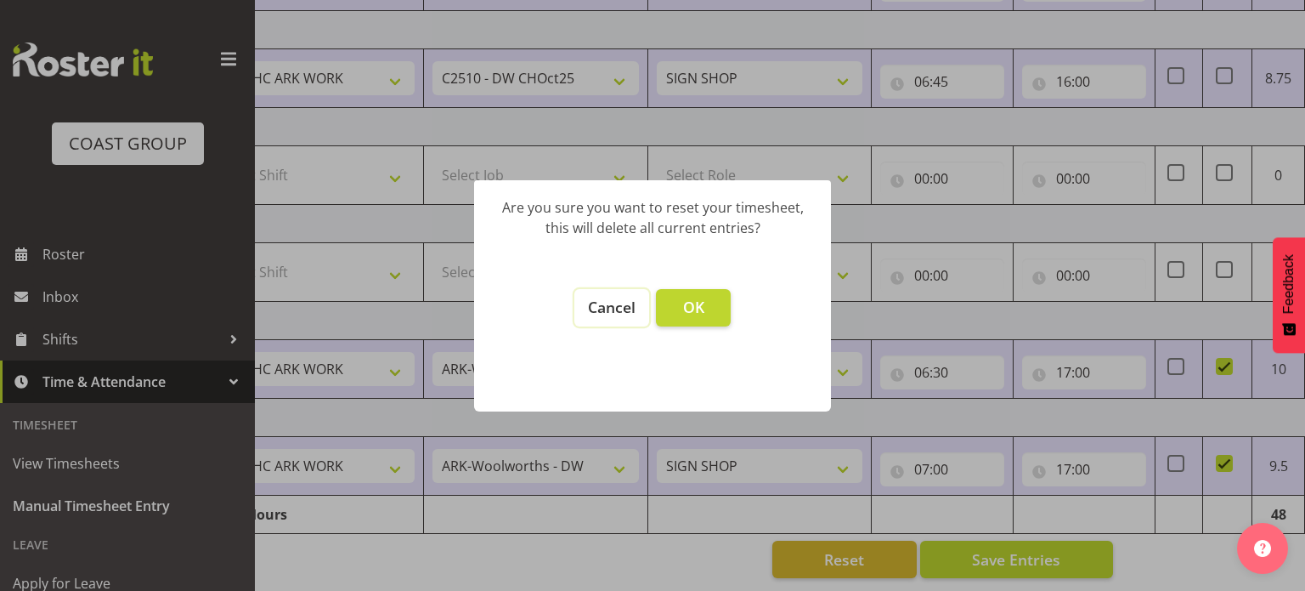
click at [600, 305] on span "Cancel" at bounding box center [612, 307] width 48 height 20
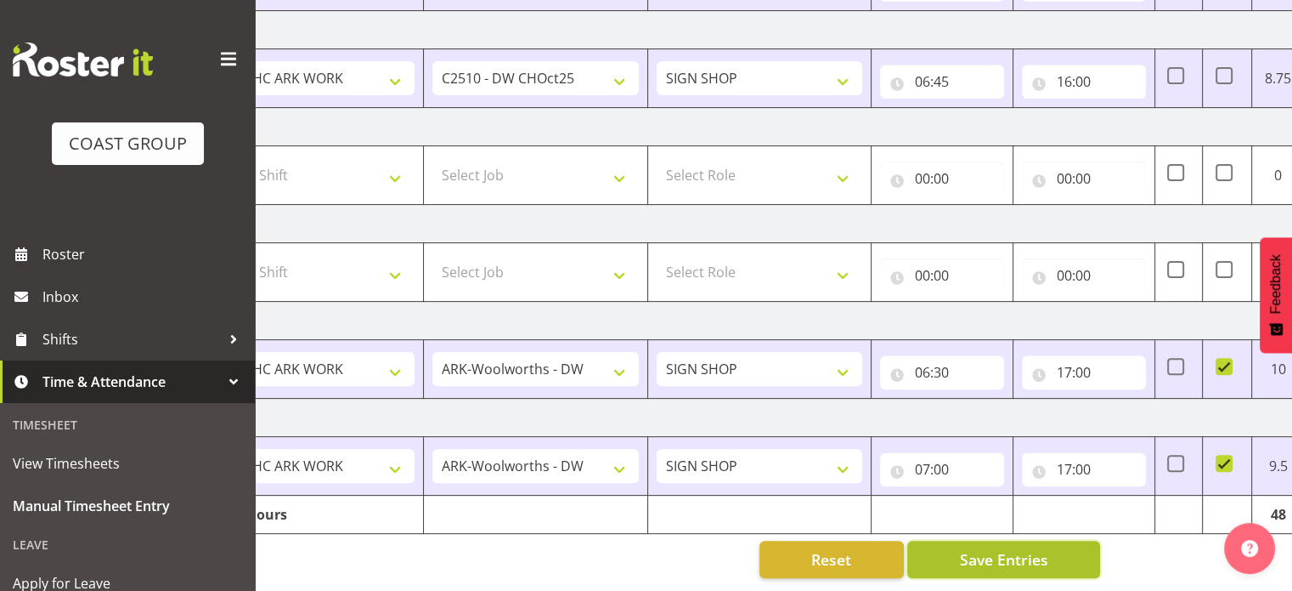
click at [951, 552] on button "Save Entries" at bounding box center [1004, 558] width 193 height 37
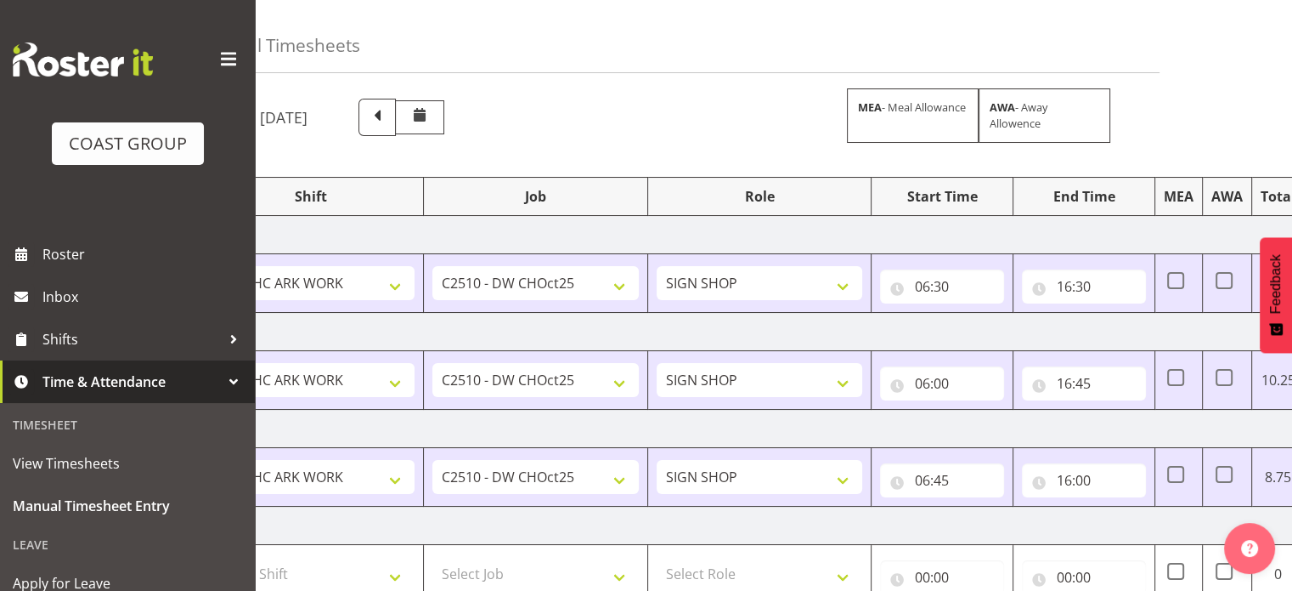
scroll to position [0, 0]
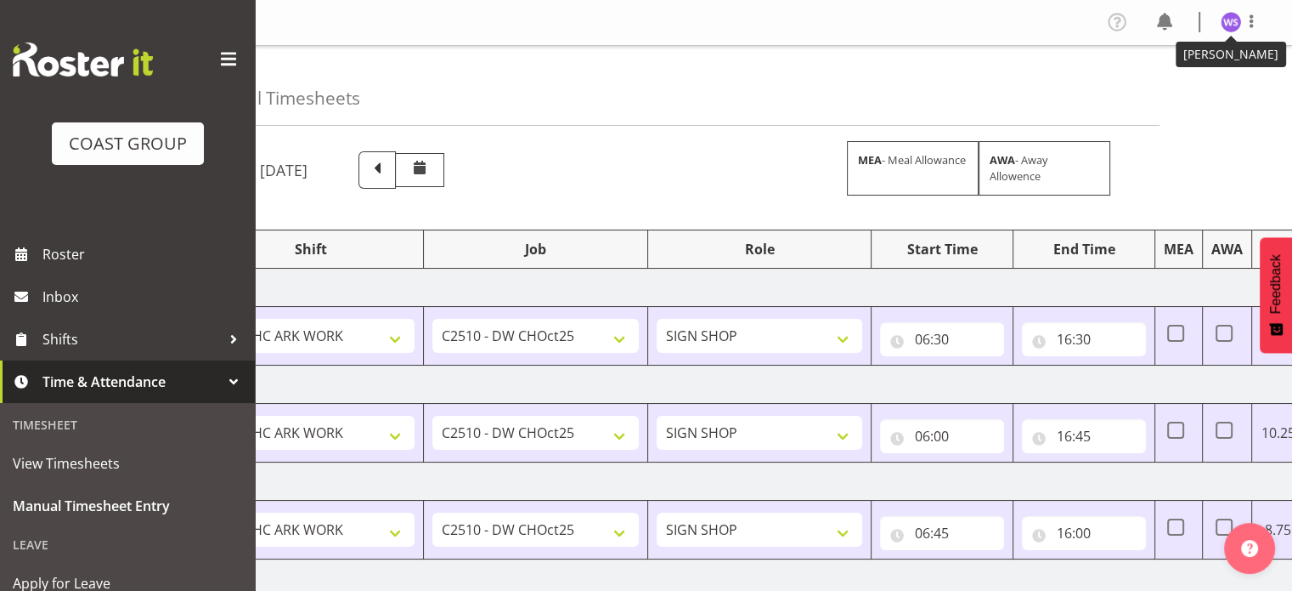
click at [1224, 19] on img at bounding box center [1231, 22] width 20 height 20
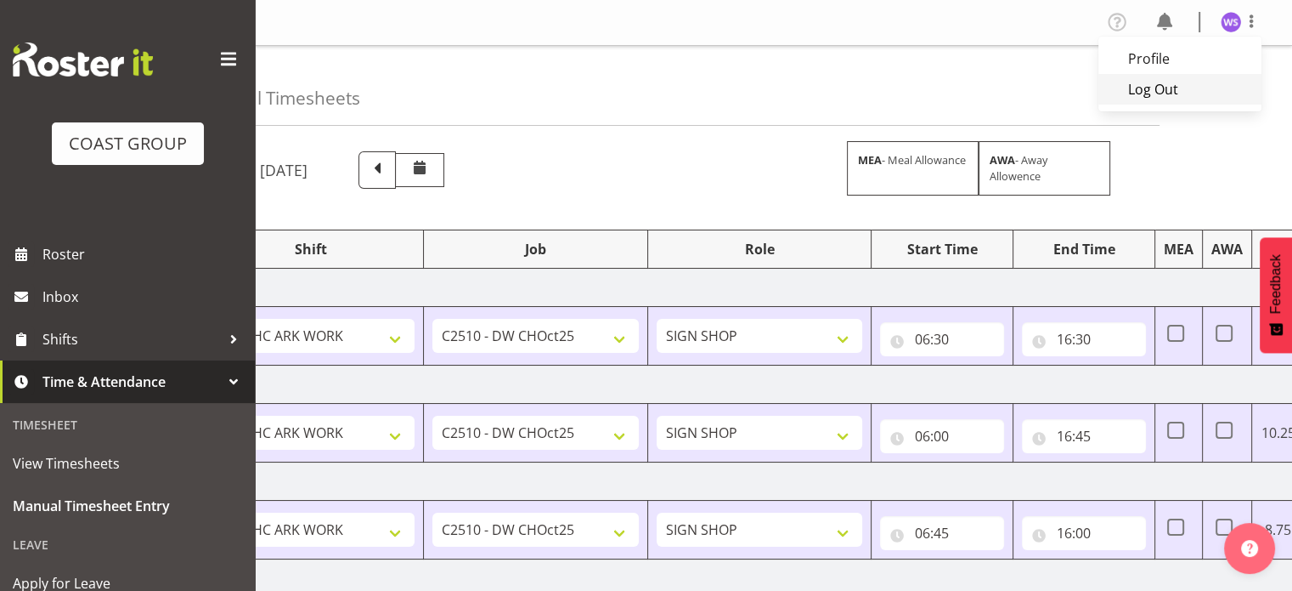
click at [1179, 94] on link "Log Out" at bounding box center [1180, 89] width 163 height 31
